Goal: Task Accomplishment & Management: Complete application form

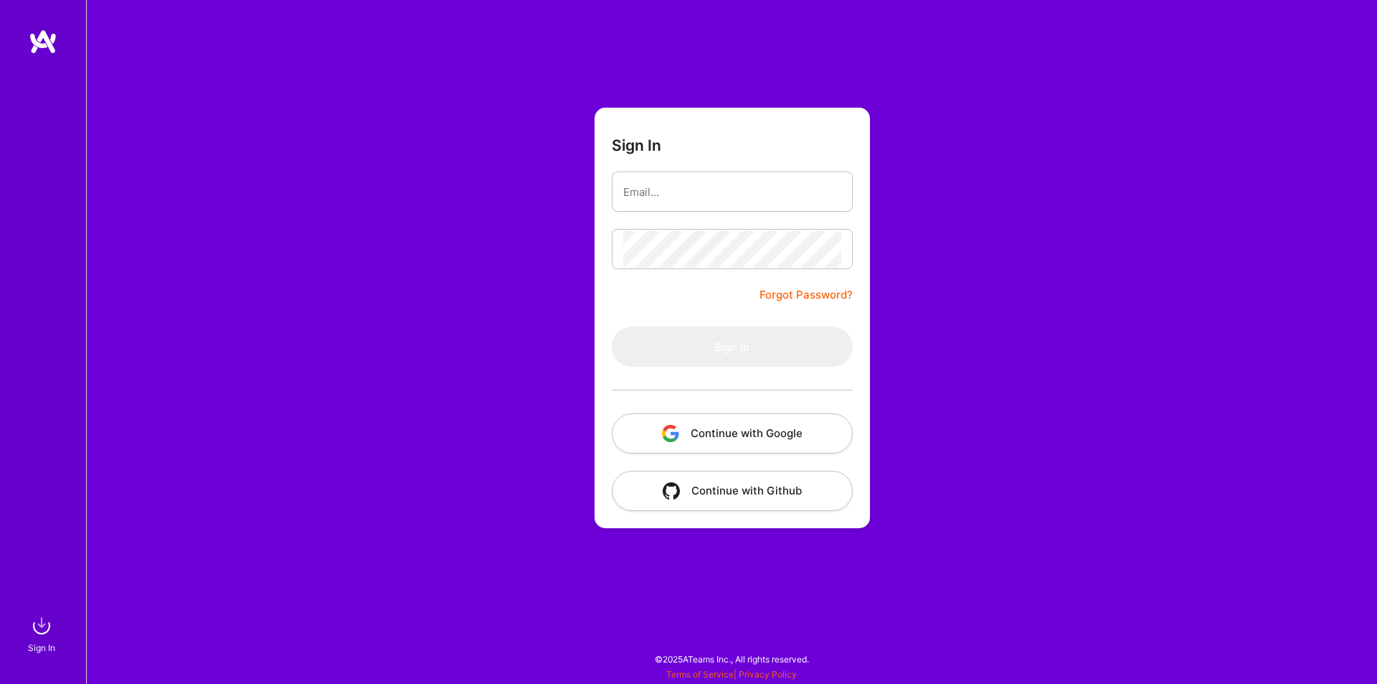
click at [730, 380] on div at bounding box center [732, 390] width 241 height 47
click at [700, 306] on form "Sign In Forgot Password? Sign In Continue with Google Continue with Github" at bounding box center [732, 318] width 275 height 420
type input "[PERSON_NAME][EMAIL_ADDRESS][DOMAIN_NAME]"
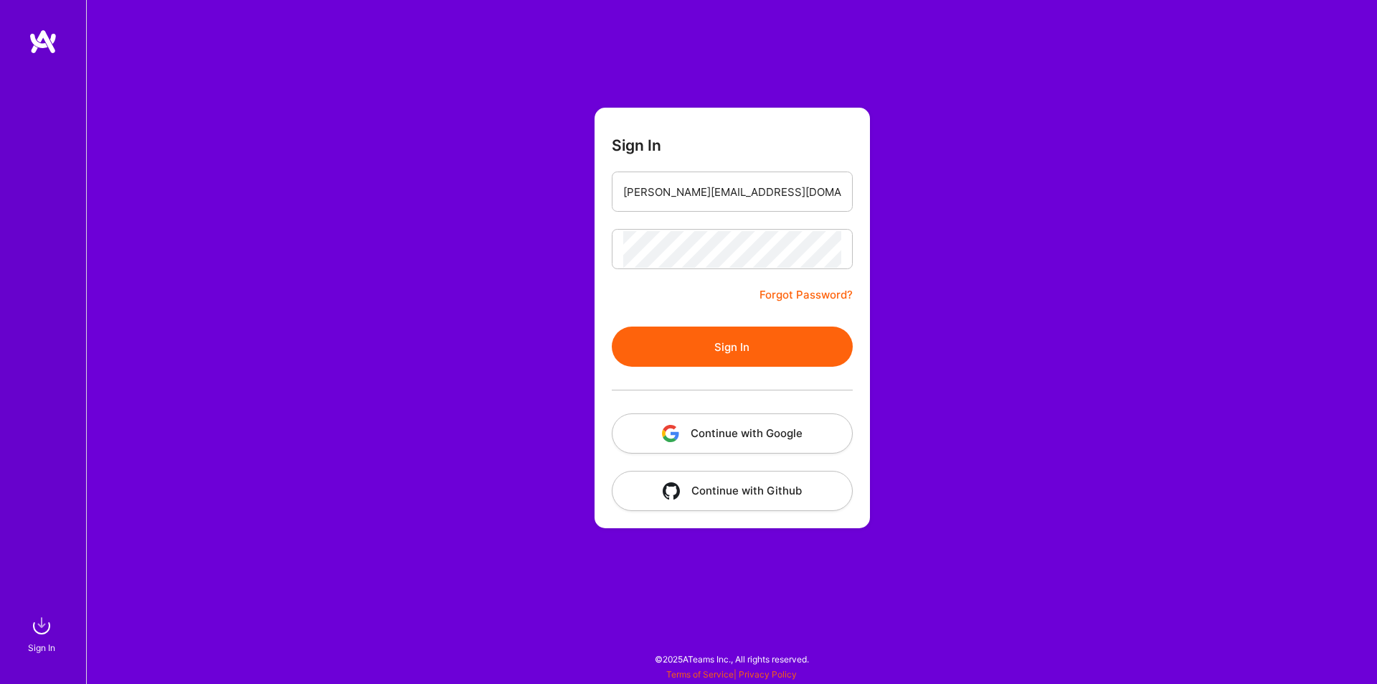
click at [726, 347] on button "Sign In" at bounding box center [732, 346] width 241 height 40
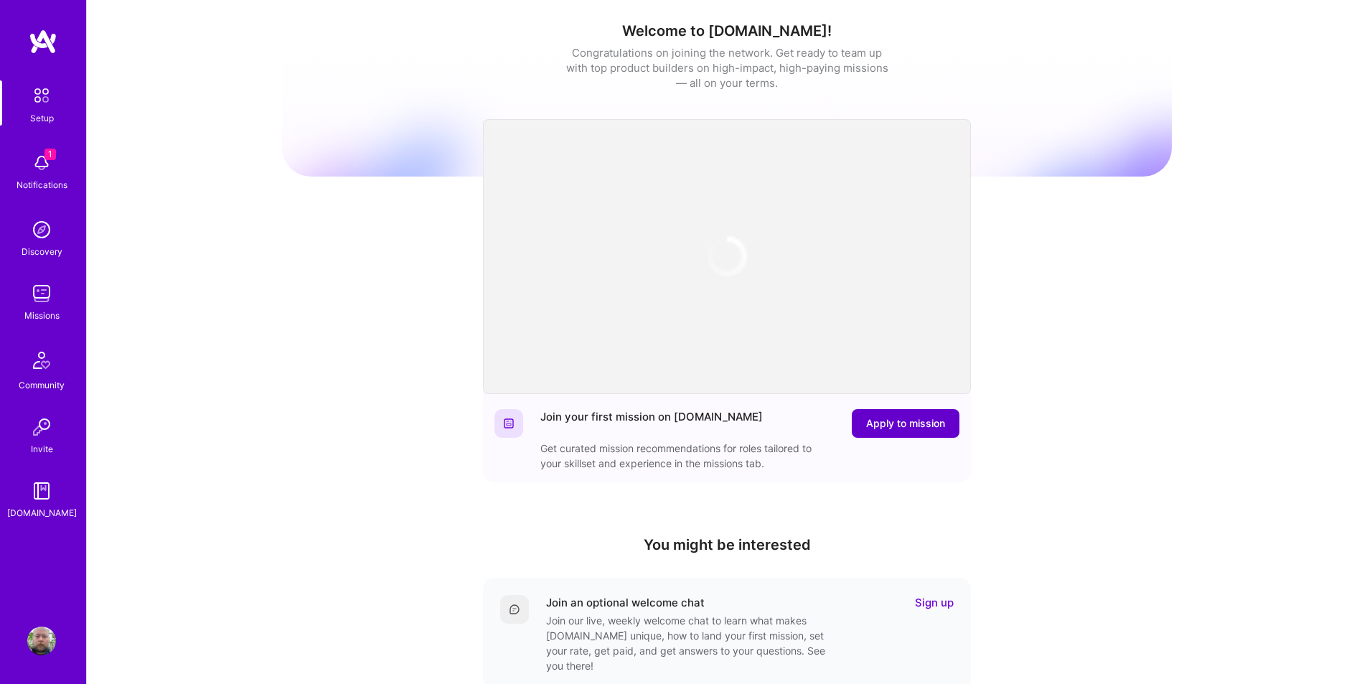
click at [885, 418] on span "Apply to mission" at bounding box center [905, 423] width 79 height 14
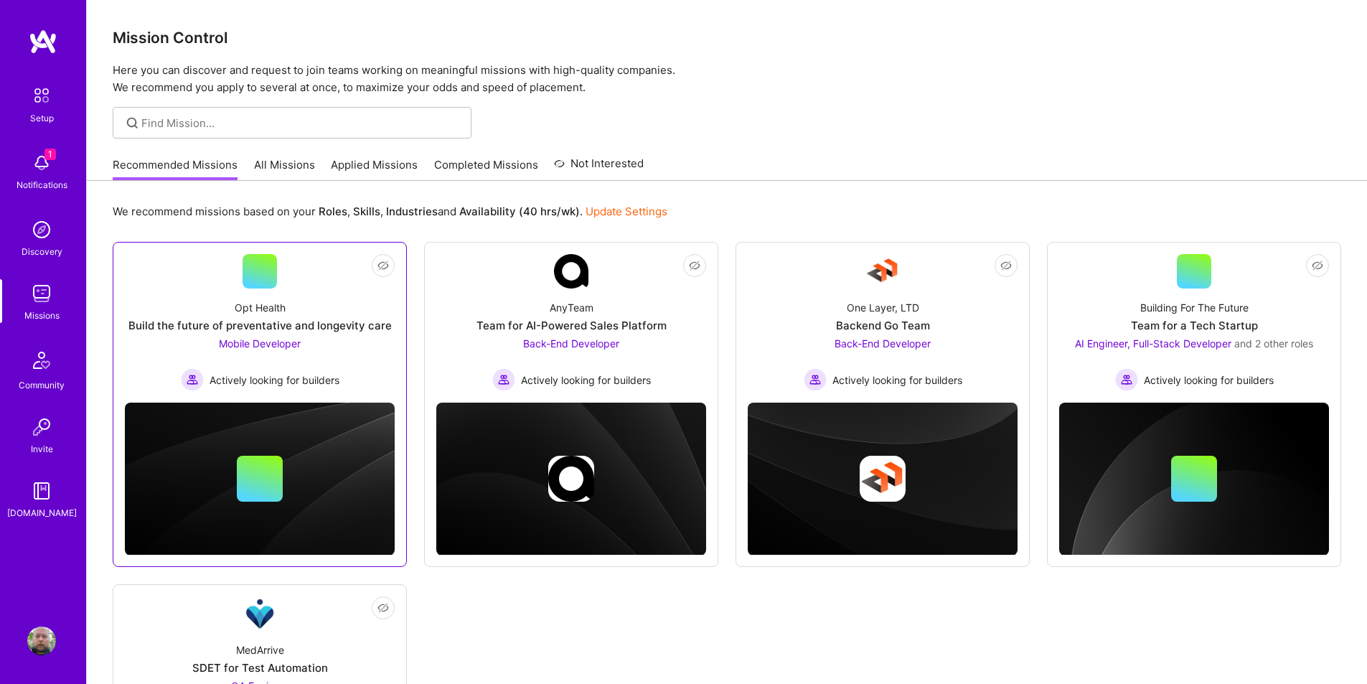
click at [278, 347] on span "Mobile Developer" at bounding box center [260, 343] width 82 height 12
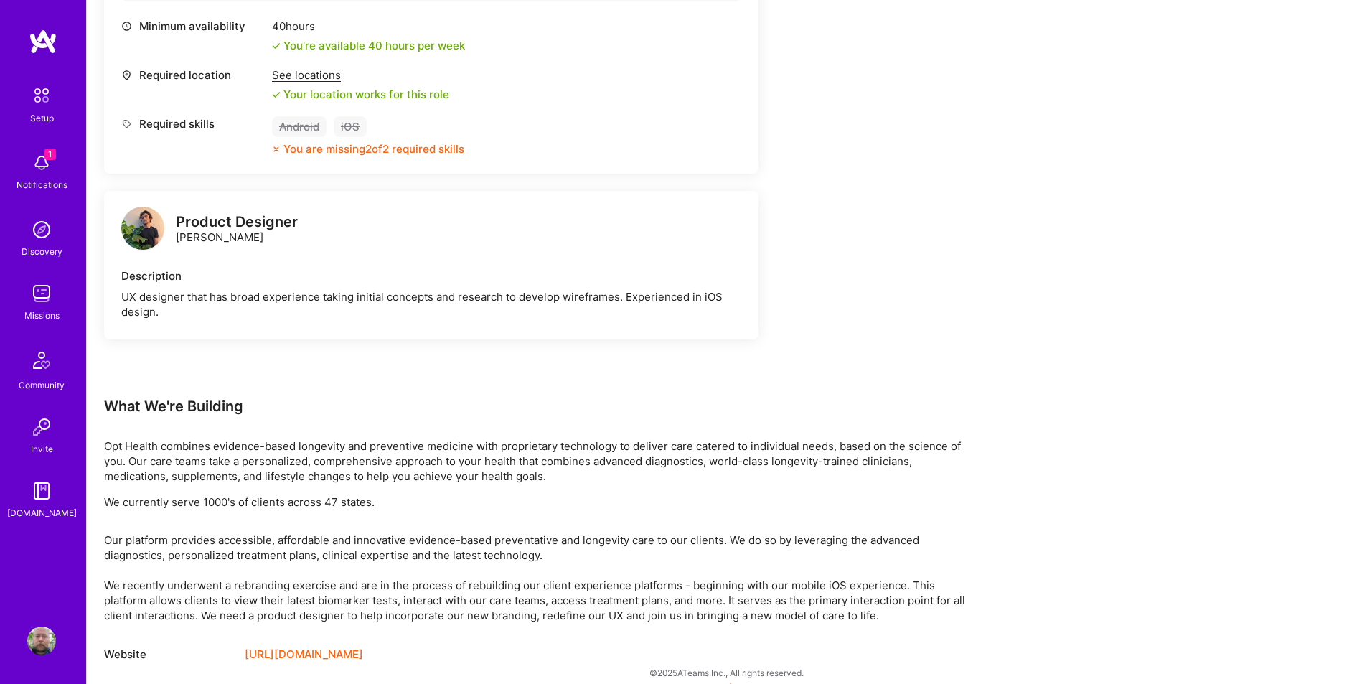
scroll to position [602, 0]
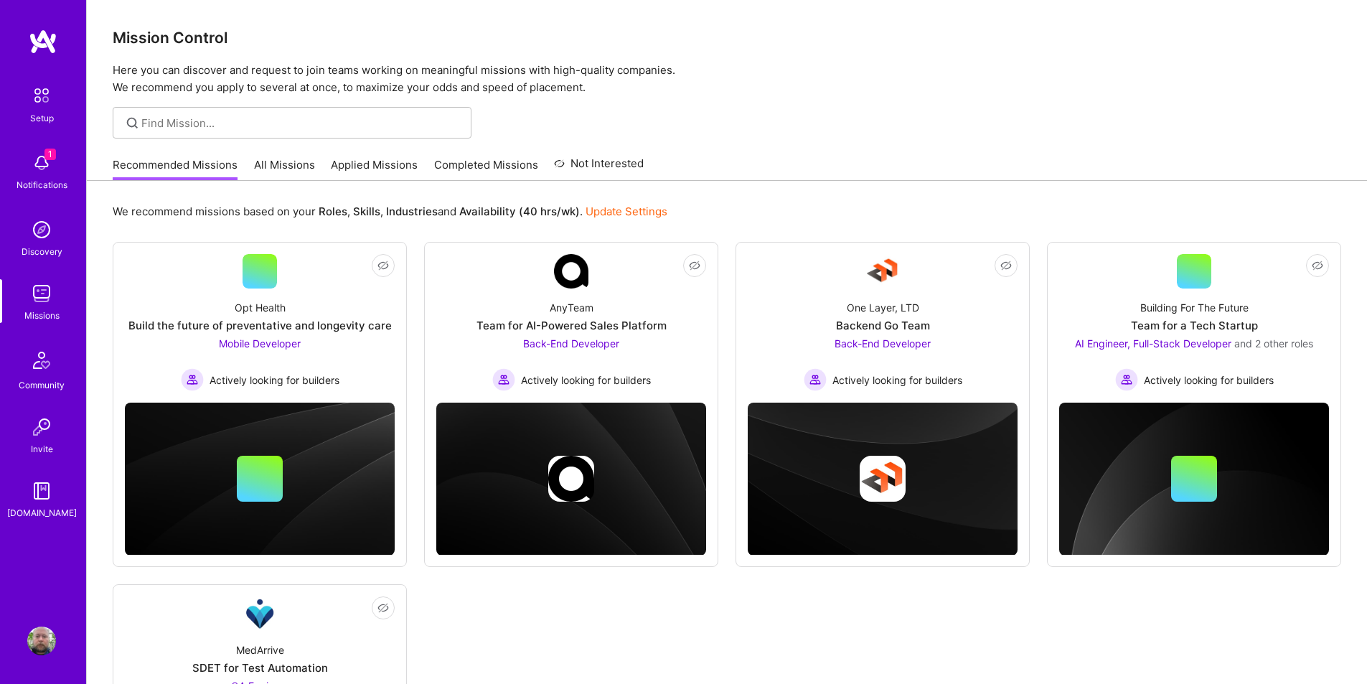
click at [289, 163] on link "All Missions" at bounding box center [284, 169] width 61 height 24
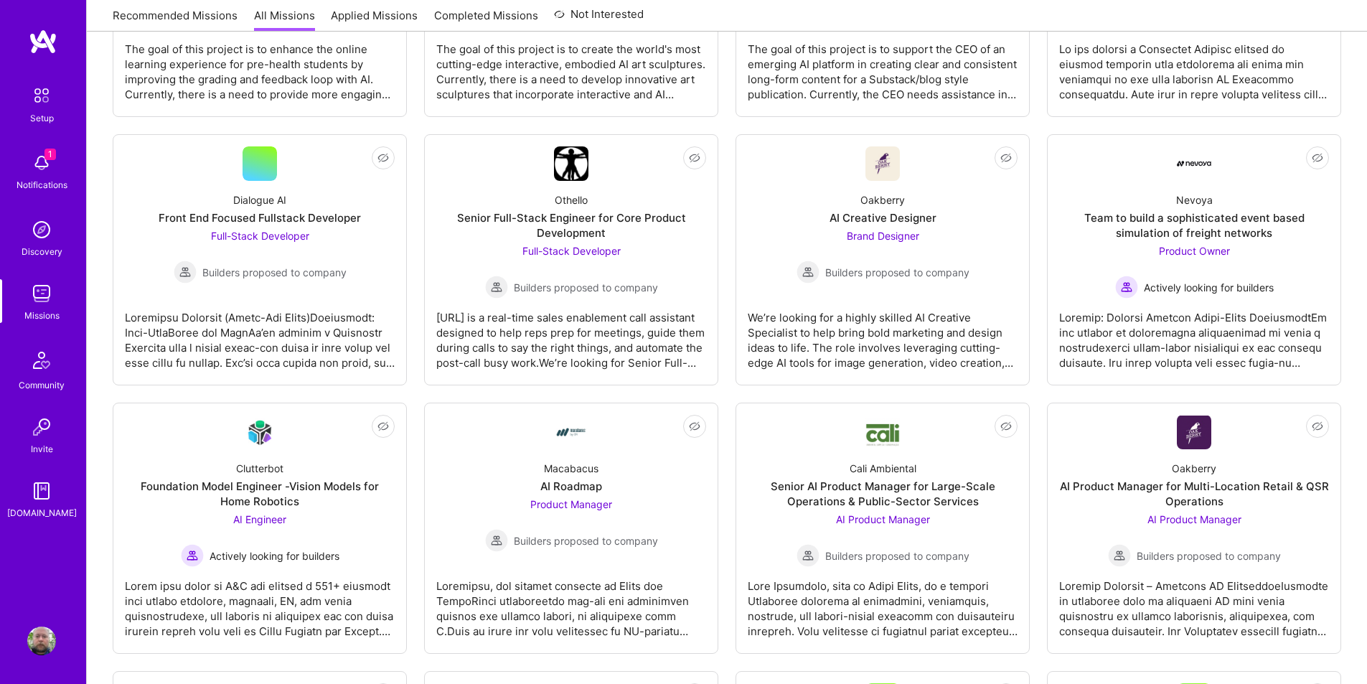
scroll to position [646, 0]
